Goal: Task Accomplishment & Management: Manage account settings

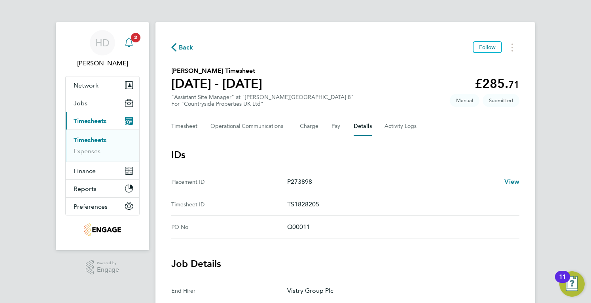
click at [134, 37] on span "2" at bounding box center [135, 37] width 9 height 9
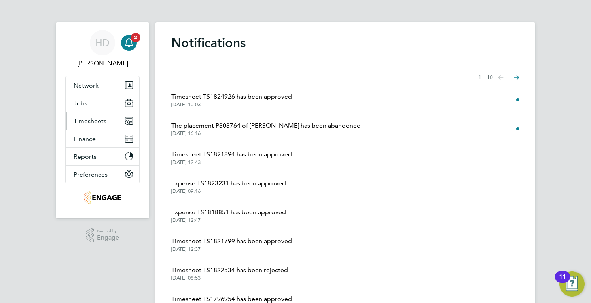
click at [86, 125] on button "Timesheets" at bounding box center [103, 120] width 74 height 17
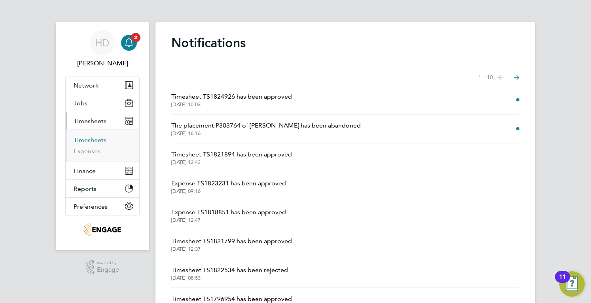
click at [89, 140] on link "Timesheets" at bounding box center [90, 140] width 33 height 8
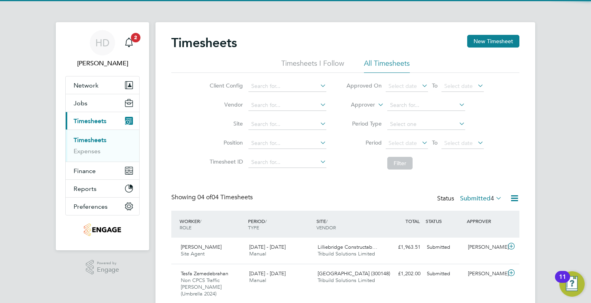
click at [494, 197] on icon at bounding box center [494, 197] width 0 height 11
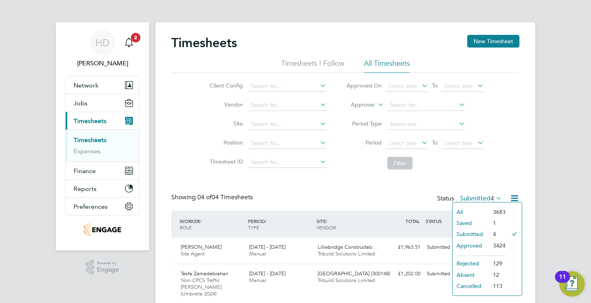
click at [471, 248] on li "Approved" at bounding box center [471, 245] width 36 height 11
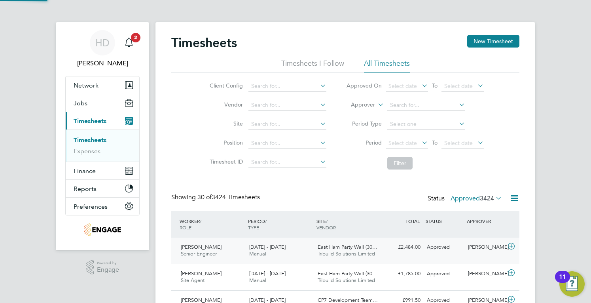
scroll to position [20, 68]
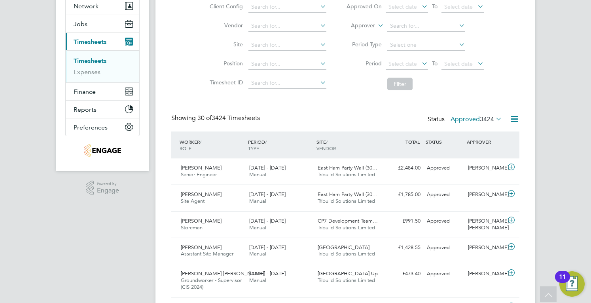
click at [491, 117] on span "3424" at bounding box center [487, 119] width 14 height 8
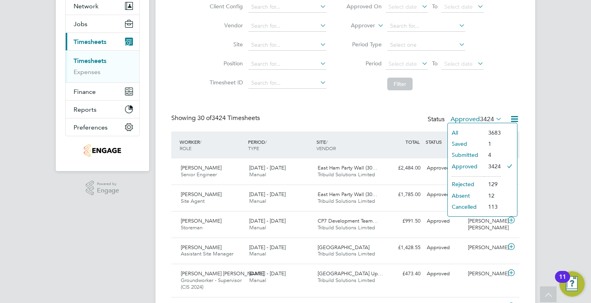
click at [472, 155] on li "Submitted" at bounding box center [466, 154] width 36 height 11
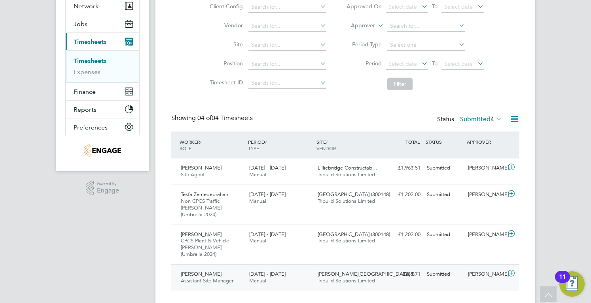
click at [298, 267] on div "[DATE] - [DATE] Manual" at bounding box center [280, 277] width 68 height 20
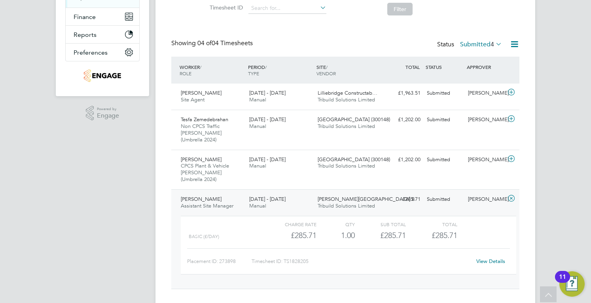
scroll to position [0, 0]
